Goal: Task Accomplishment & Management: Use online tool/utility

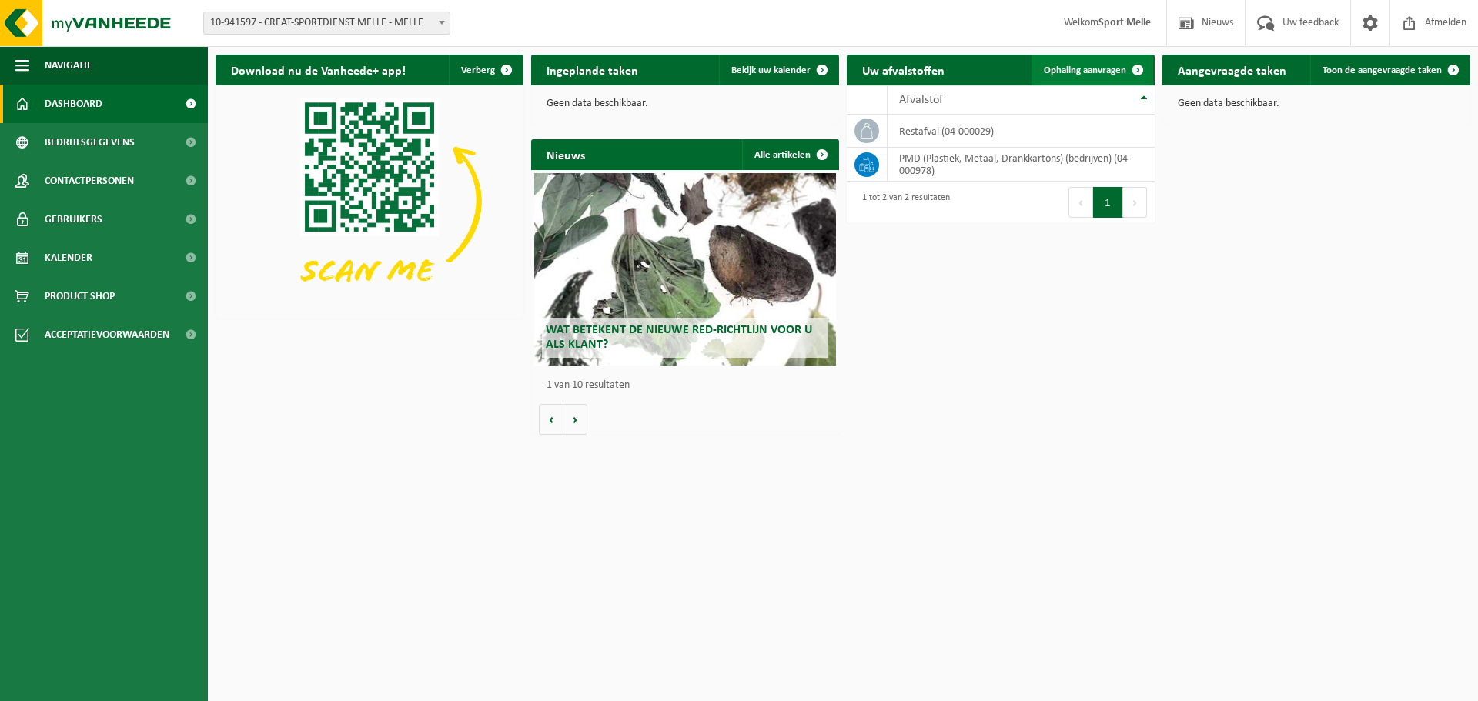
click at [1085, 71] on span "Ophaling aanvragen" at bounding box center [1085, 70] width 82 height 10
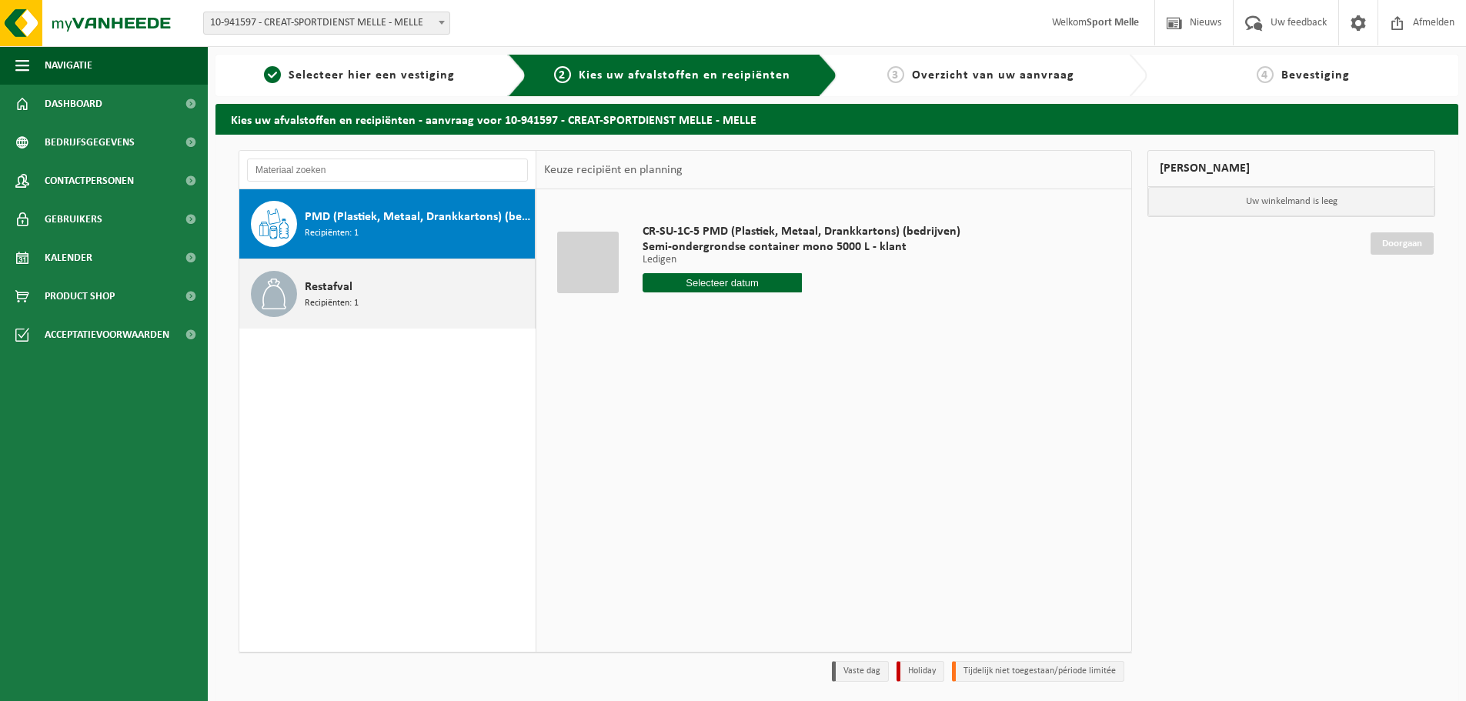
click at [319, 297] on span "Recipiënten: 1" at bounding box center [332, 303] width 54 height 15
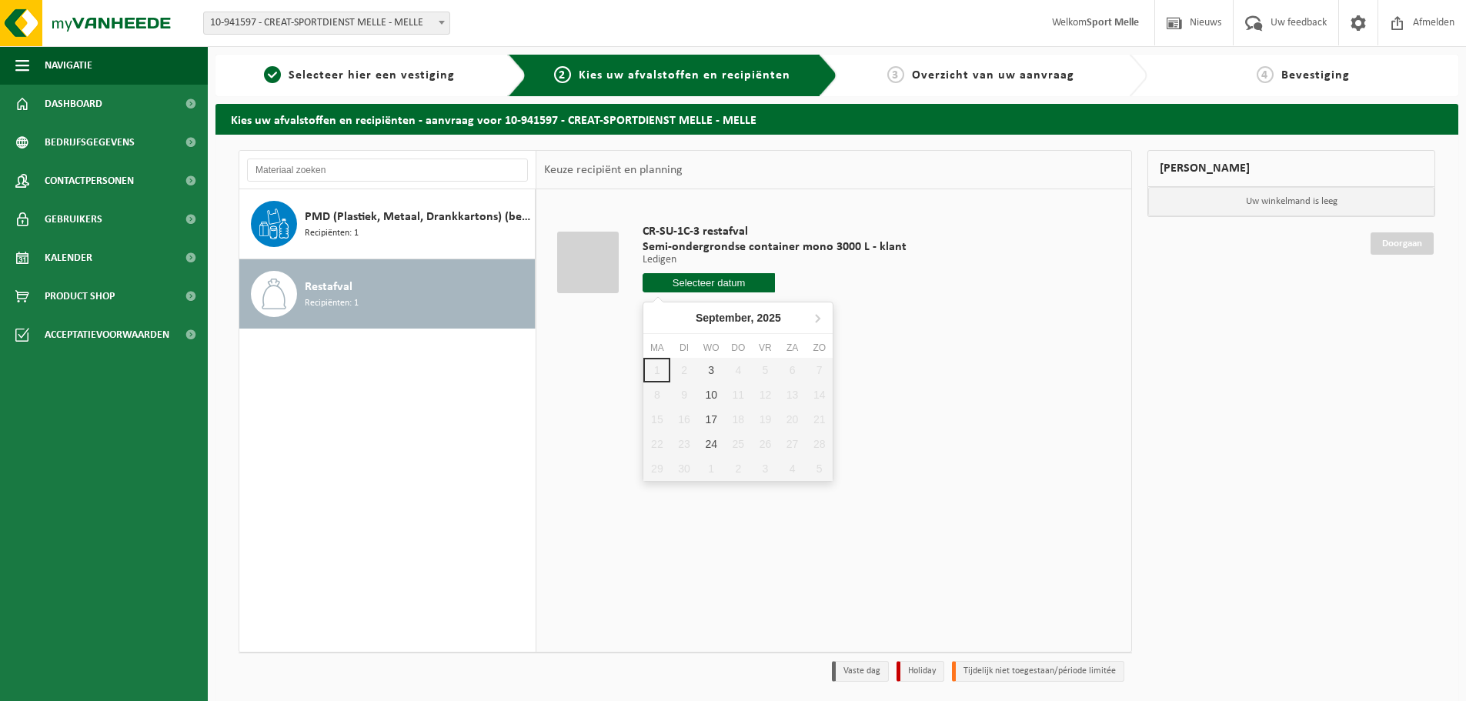
click at [719, 283] on input "text" at bounding box center [709, 282] width 132 height 19
click at [711, 370] on div "3" at bounding box center [711, 370] width 27 height 25
type input "Van [DATE]"
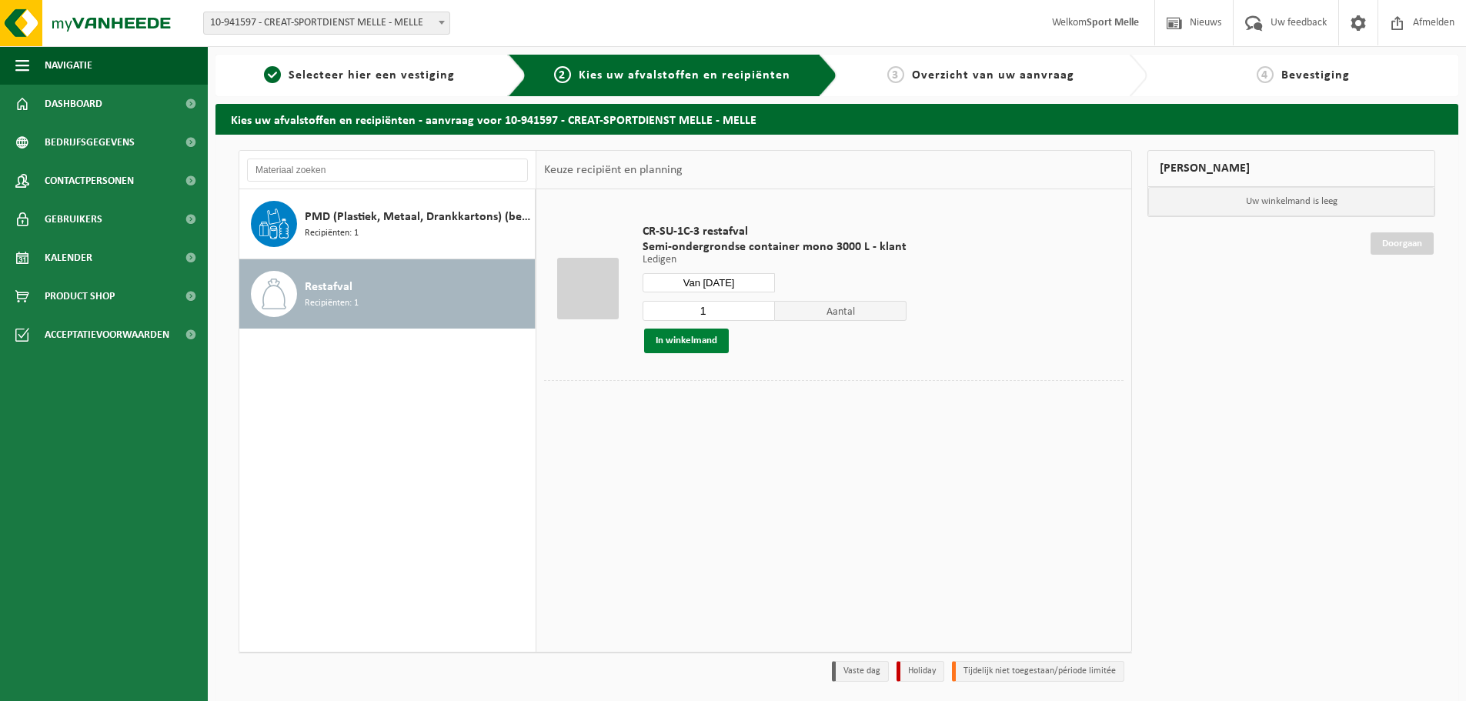
click at [691, 343] on button "In winkelmand" at bounding box center [686, 341] width 85 height 25
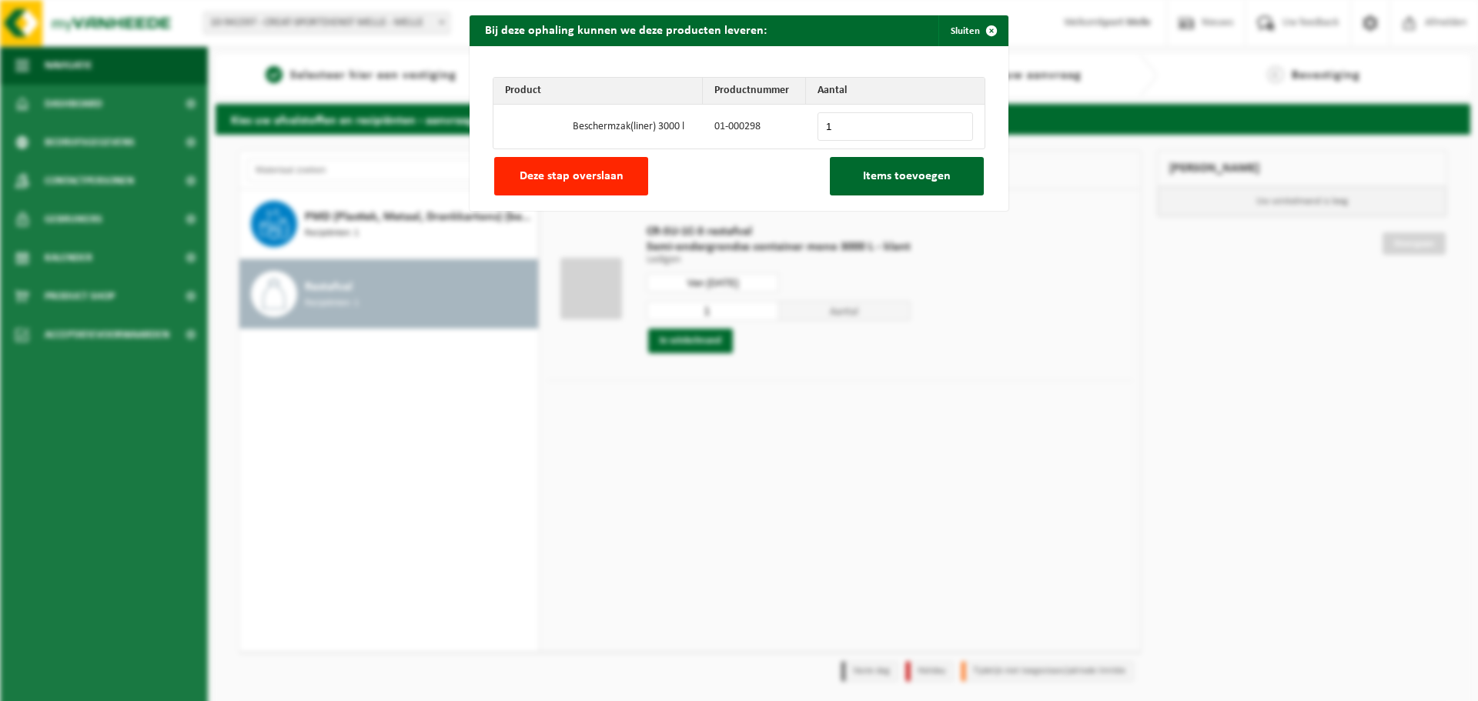
type input "1"
click at [955, 123] on input "1" at bounding box center [896, 126] width 156 height 28
click at [906, 177] on span "Items toevoegen" at bounding box center [907, 176] width 88 height 12
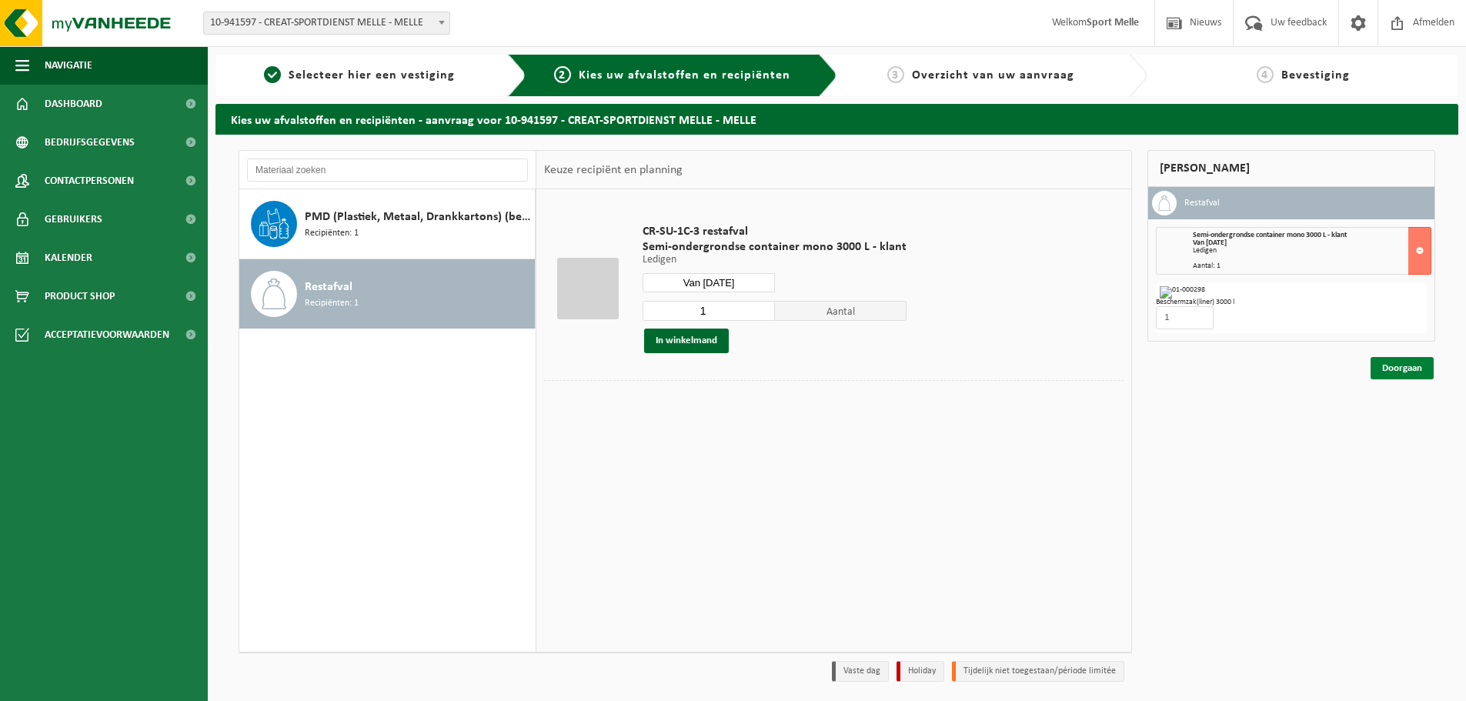
click at [1408, 366] on link "Doorgaan" at bounding box center [1402, 368] width 63 height 22
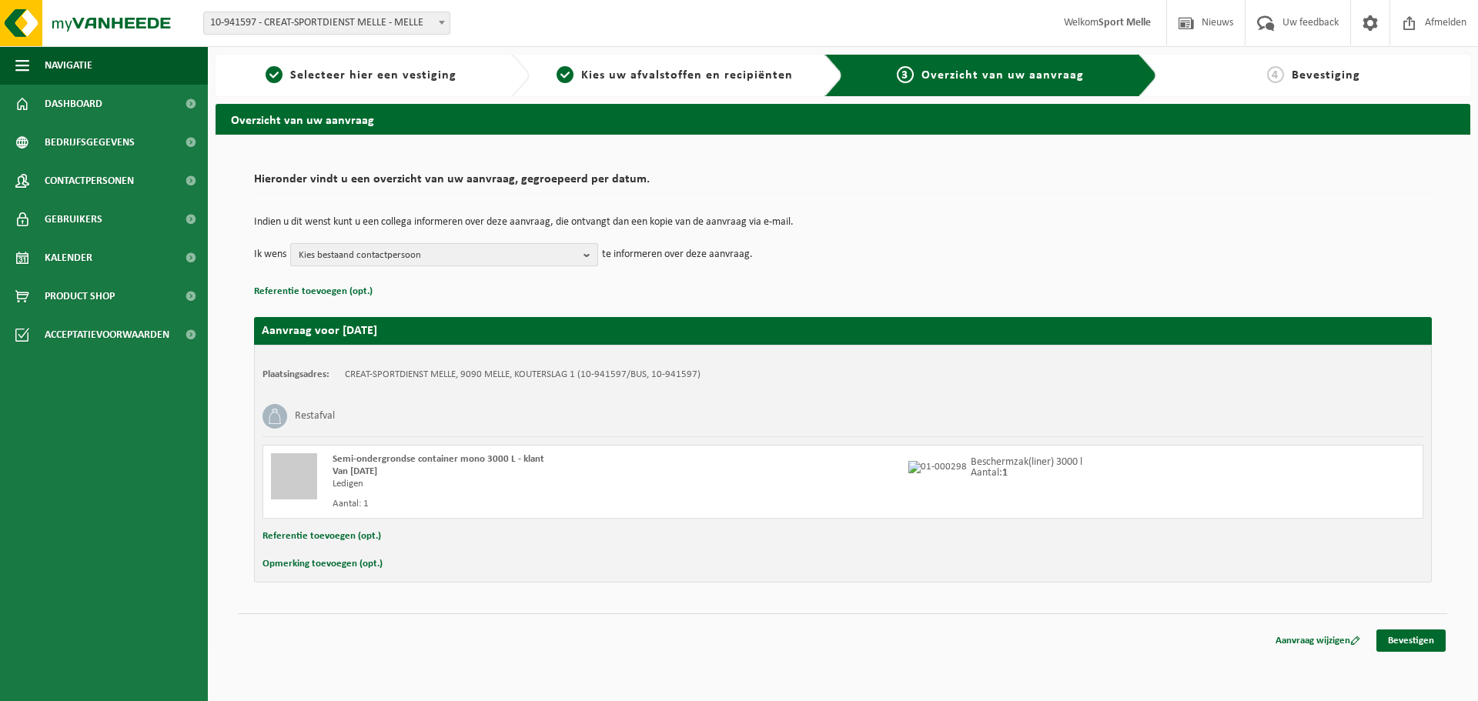
click at [588, 255] on b "button" at bounding box center [591, 255] width 14 height 22
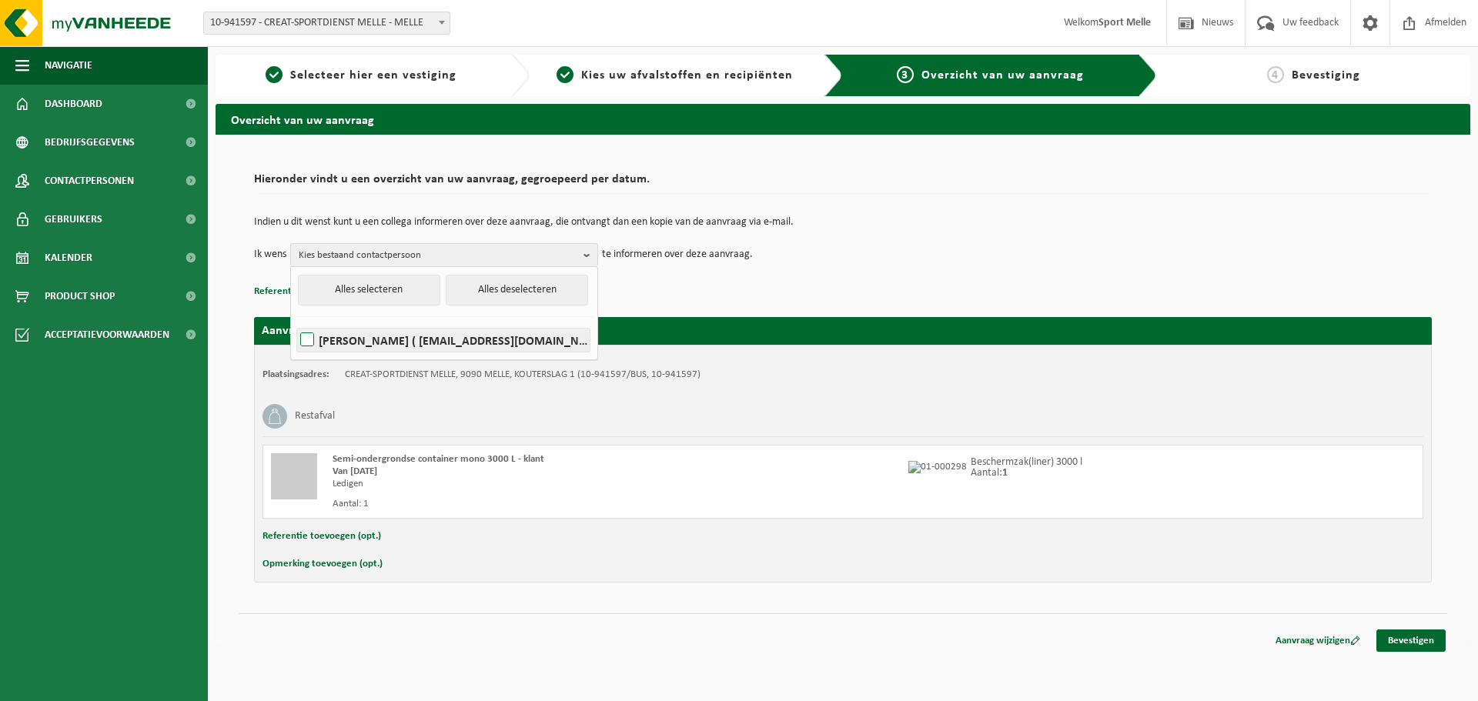
click at [303, 339] on label "CHRISTOPHE VAN LABEKE ( christophe.vanlabeke@melle.be )" at bounding box center [443, 340] width 293 height 23
click at [295, 321] on input "CHRISTOPHE VAN LABEKE ( christophe.vanlabeke@melle.be )" at bounding box center [294, 320] width 1 height 1
checkbox input "true"
drag, startPoint x: 886, startPoint y: 234, endPoint x: 905, endPoint y: 245, distance: 22.1
click at [888, 235] on td "Indien u dit wenst kunt u een collega informeren over deze aanvraag, die ontvan…" at bounding box center [843, 230] width 1178 height 26
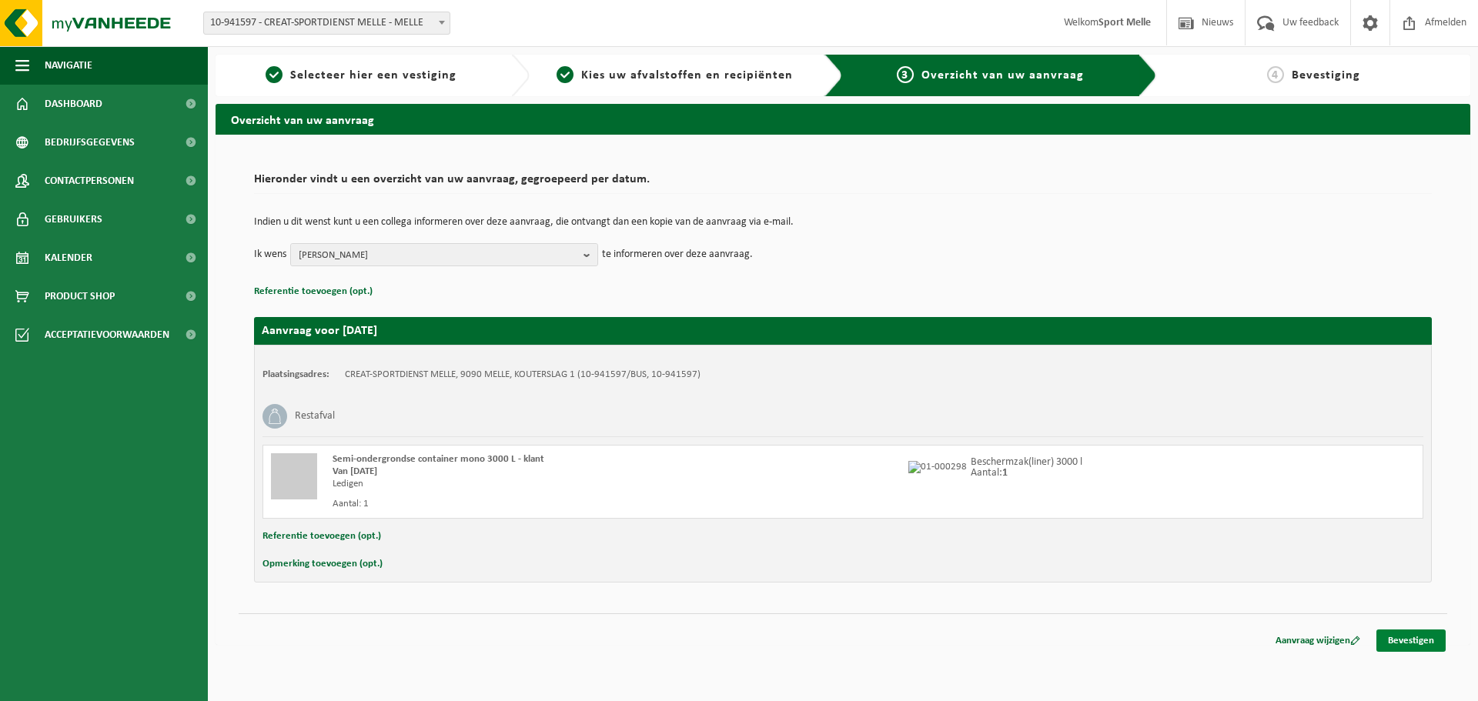
click at [1400, 638] on link "Bevestigen" at bounding box center [1410, 641] width 69 height 22
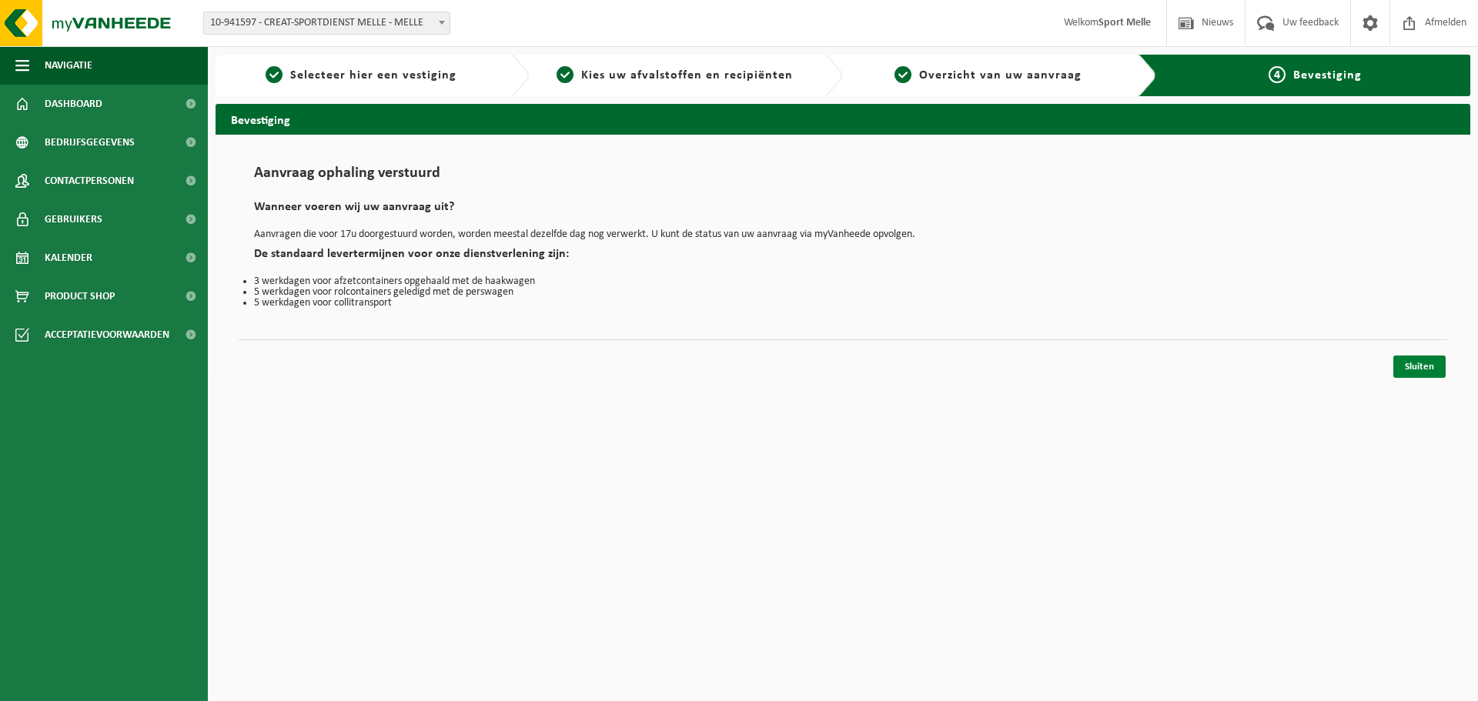
click at [1416, 367] on link "Sluiten" at bounding box center [1419, 367] width 52 height 22
